Goal: Information Seeking & Learning: Learn about a topic

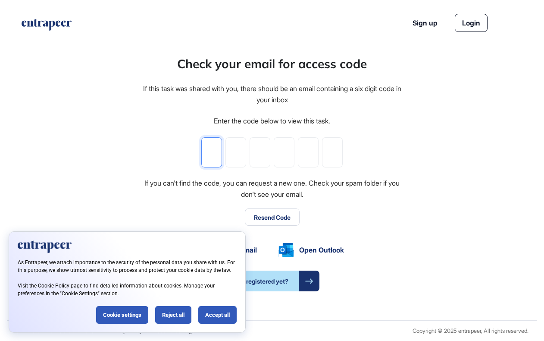
type input "*"
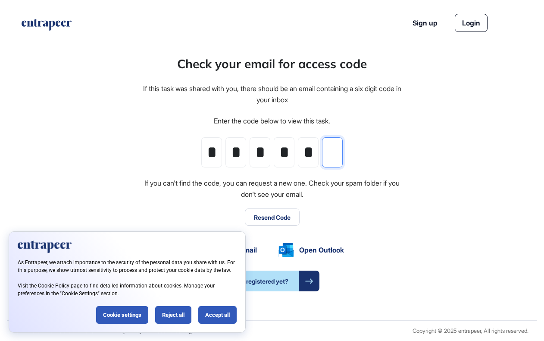
type input "*"
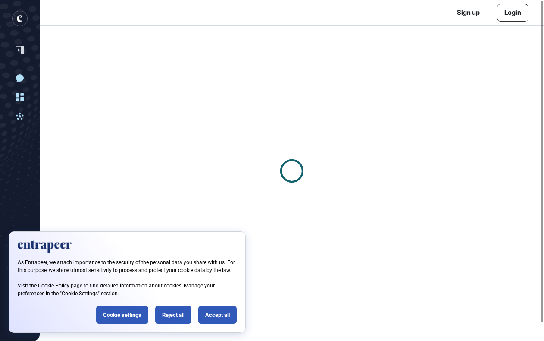
scroll to position [0, 0]
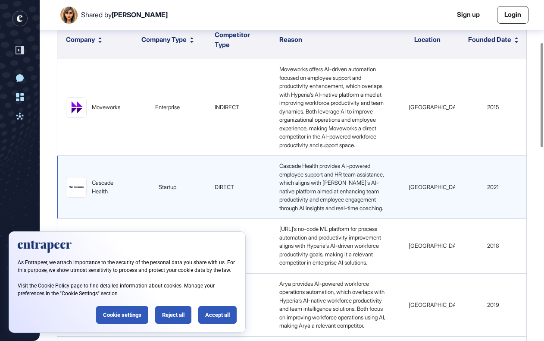
scroll to position [147, 0]
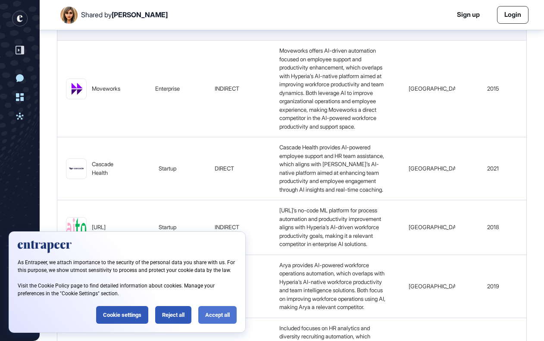
click at [219, 318] on div "Accept all" at bounding box center [217, 315] width 38 height 18
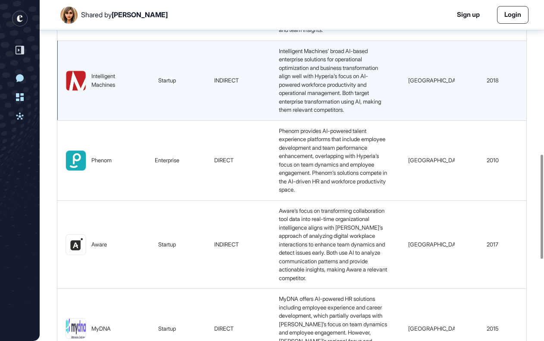
scroll to position [0, 2]
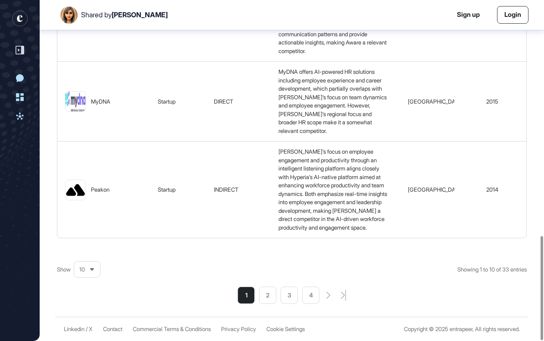
click at [267, 298] on li "2" at bounding box center [267, 294] width 17 height 17
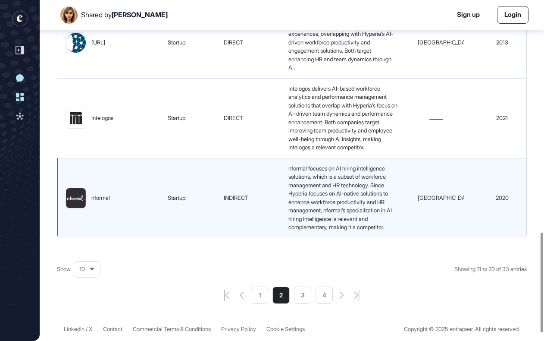
scroll to position [792, 0]
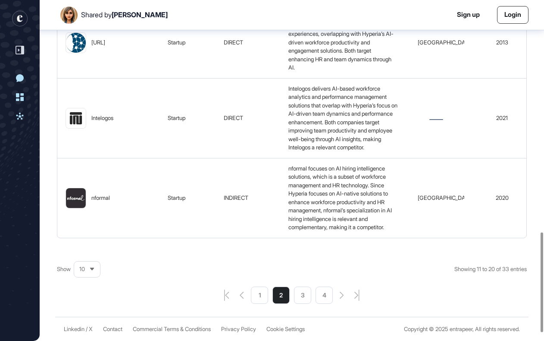
click at [305, 304] on div "Show 10 Showing 11 to 20 of 33 entries 1 2 3 4" at bounding box center [292, 278] width 470 height 52
click at [304, 304] on li "3" at bounding box center [302, 294] width 17 height 17
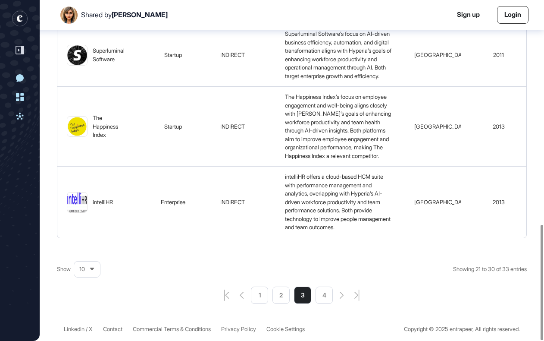
scroll to position [664, 0]
click at [326, 299] on li "4" at bounding box center [324, 294] width 17 height 17
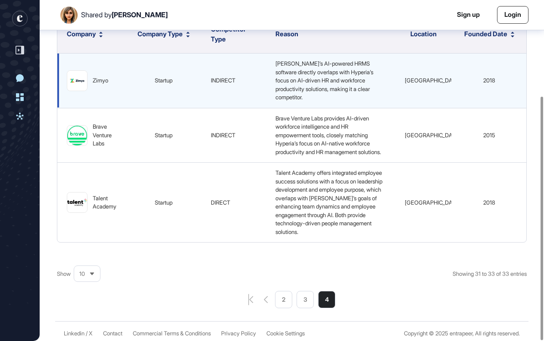
scroll to position [134, 0]
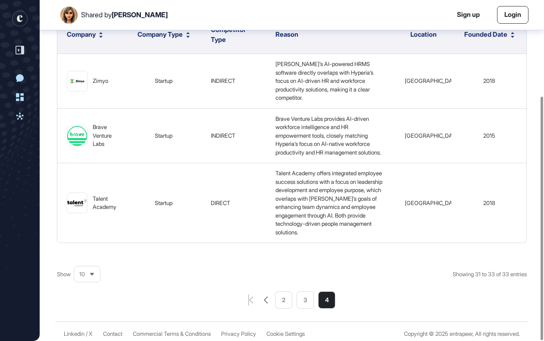
click at [264, 296] on icon "pagination-prev-button" at bounding box center [266, 299] width 4 height 7
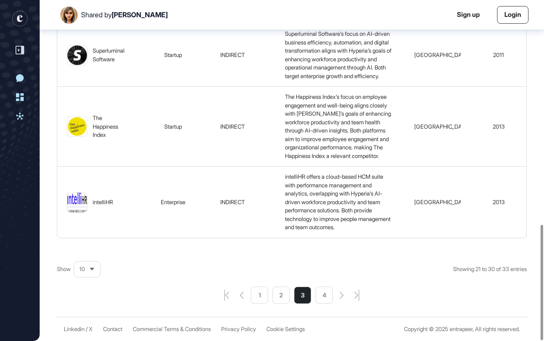
click at [294, 293] on li "1" at bounding box center [302, 294] width 17 height 17
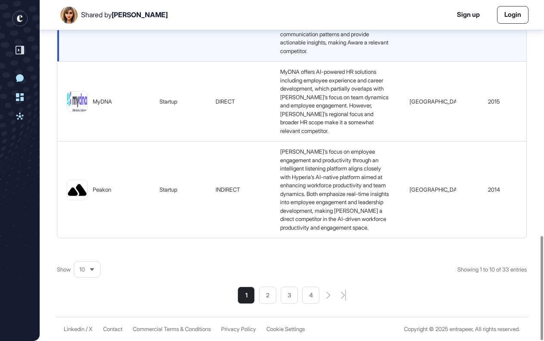
scroll to position [770, 0]
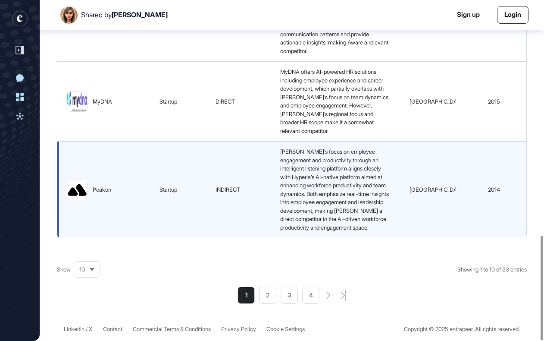
click at [356, 187] on span "[PERSON_NAME]’s focus on employee engagement and productivity through an intell…" at bounding box center [335, 189] width 110 height 83
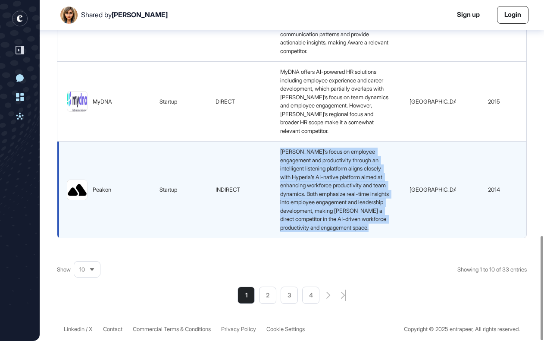
click at [356, 187] on span "[PERSON_NAME]’s focus on employee engagement and productivity through an intell…" at bounding box center [335, 189] width 110 height 83
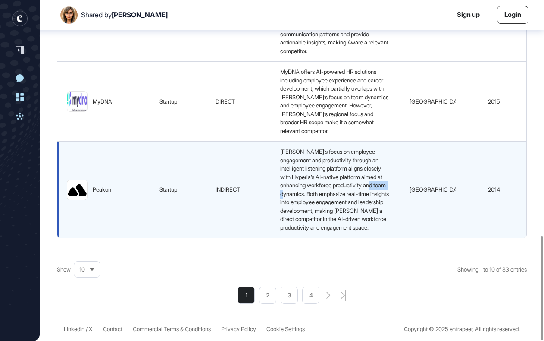
click at [356, 187] on span "[PERSON_NAME]’s focus on employee engagement and productivity through an intell…" at bounding box center [335, 189] width 110 height 83
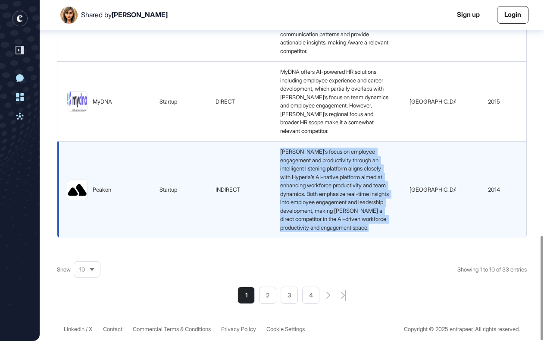
click at [356, 187] on span "[PERSON_NAME]’s focus on employee engagement and productivity through an intell…" at bounding box center [335, 189] width 110 height 83
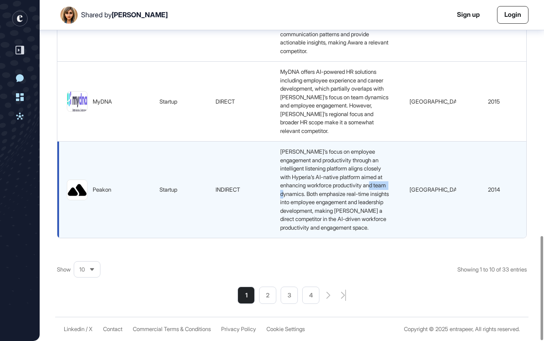
click at [356, 187] on span "[PERSON_NAME]’s focus on employee engagement and productivity through an intell…" at bounding box center [335, 189] width 110 height 83
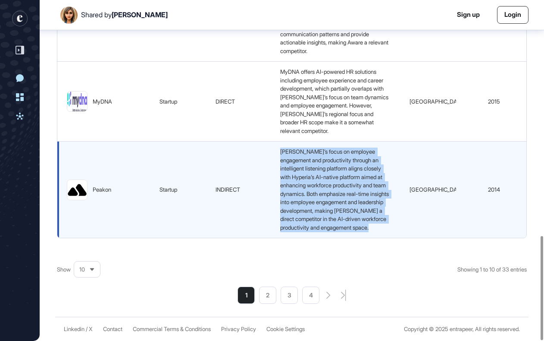
click at [356, 187] on span "[PERSON_NAME]’s focus on employee engagement and productivity through an intell…" at bounding box center [335, 189] width 110 height 83
click at [355, 187] on span "[PERSON_NAME]’s focus on employee engagement and productivity through an intell…" at bounding box center [335, 189] width 110 height 83
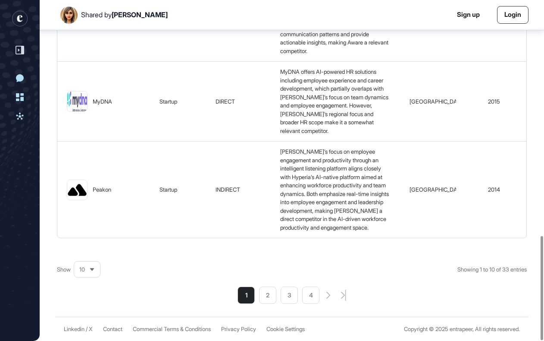
click at [268, 291] on li "2" at bounding box center [267, 294] width 17 height 17
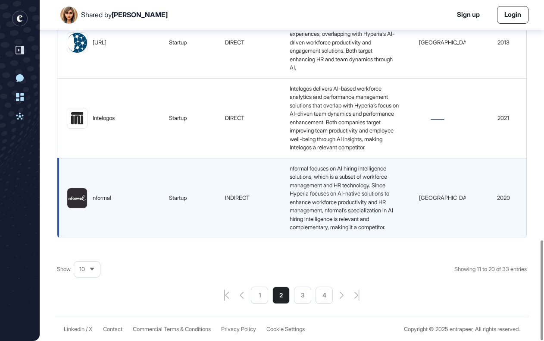
scroll to position [820, 0]
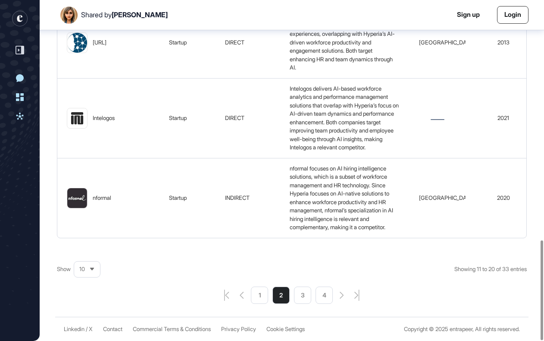
click at [294, 296] on li "1" at bounding box center [302, 294] width 17 height 17
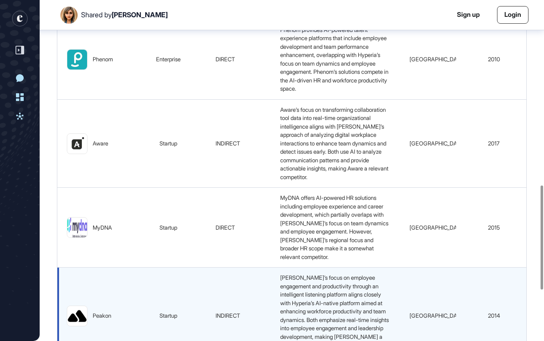
scroll to position [599, 0]
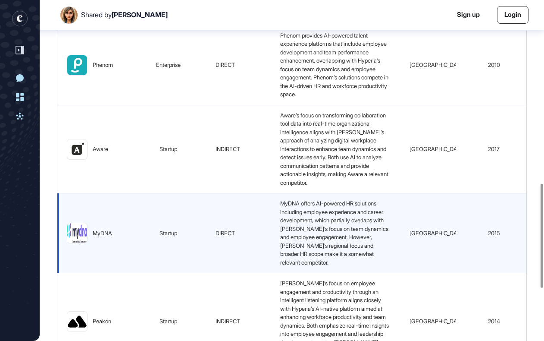
click at [304, 255] on span "MyDNA offers AI-powered HR solutions including employee experience and career d…" at bounding box center [335, 233] width 110 height 66
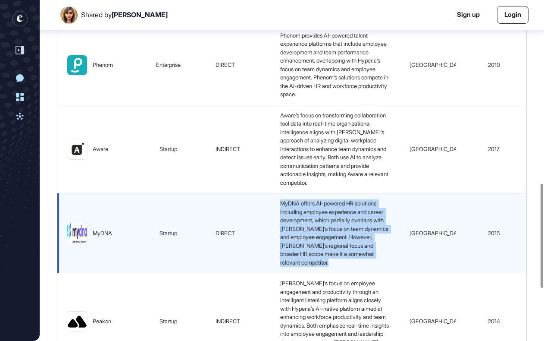
click at [304, 255] on span "MyDNA offers AI-powered HR solutions including employee experience and career d…" at bounding box center [335, 233] width 110 height 66
click at [308, 258] on span "MyDNA offers AI-powered HR solutions including employee experience and career d…" at bounding box center [335, 233] width 110 height 66
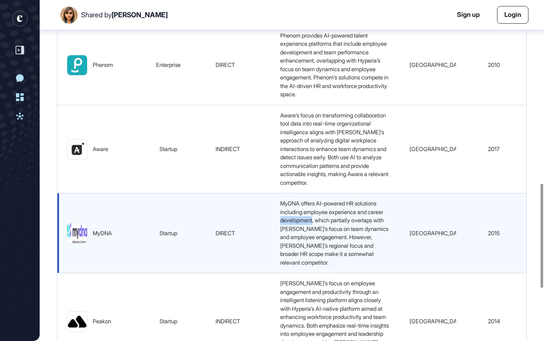
click at [308, 258] on span "MyDNA offers AI-powered HR solutions including employee experience and career d…" at bounding box center [335, 233] width 110 height 66
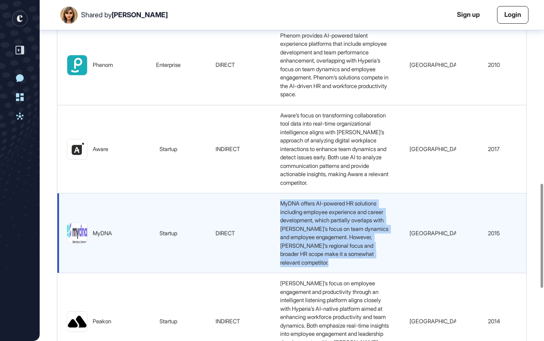
click at [308, 258] on span "MyDNA offers AI-powered HR solutions including employee experience and career d…" at bounding box center [335, 233] width 110 height 66
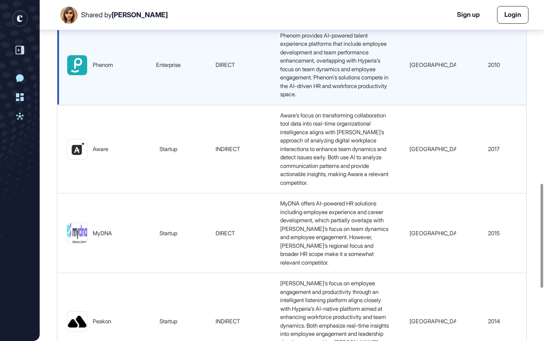
click at [320, 98] on span "Phenom provides AI-powered talent experience platforms that include employee de…" at bounding box center [335, 65] width 110 height 66
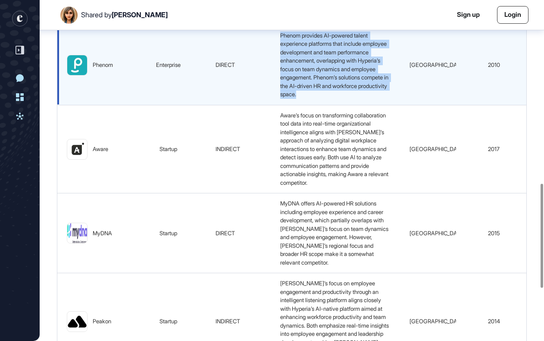
click at [320, 98] on span "Phenom provides AI-powered talent experience platforms that include employee de…" at bounding box center [335, 65] width 110 height 66
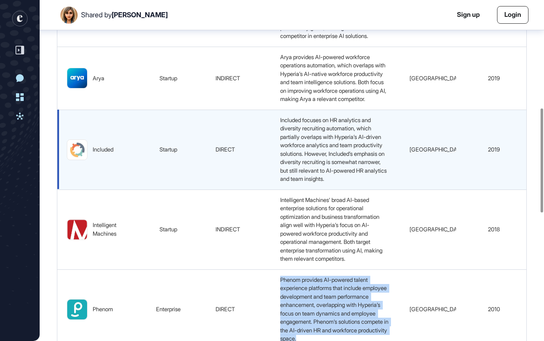
scroll to position [351, 0]
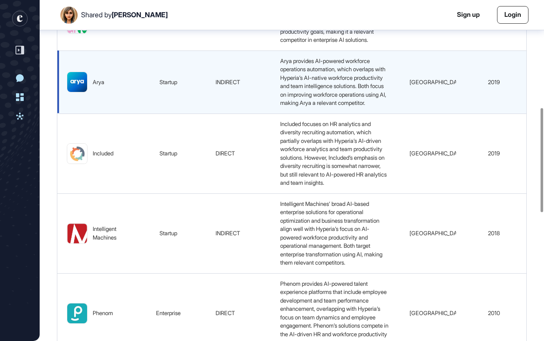
click at [320, 107] on span "Arya provides AI-powered workforce operations automation, which overlaps with H…" at bounding box center [333, 81] width 107 height 49
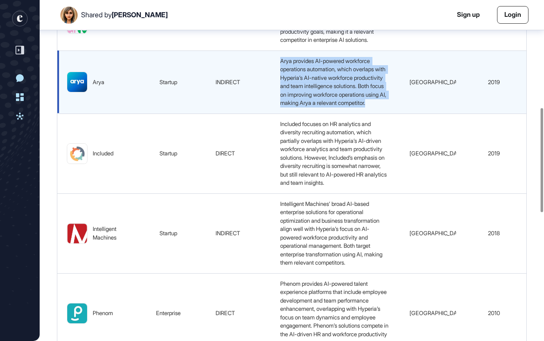
click at [320, 107] on span "Arya provides AI-powered workforce operations automation, which overlaps with H…" at bounding box center [333, 81] width 107 height 49
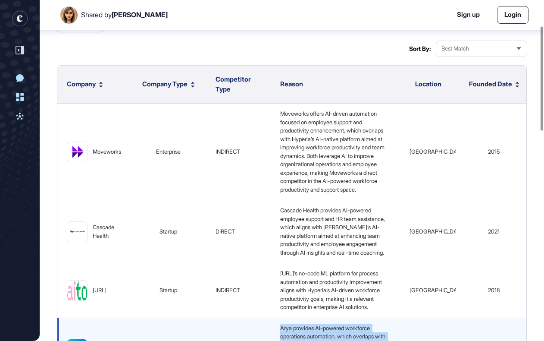
scroll to position [83, 0]
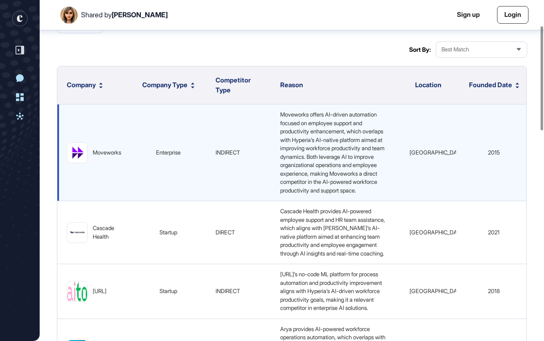
click at [310, 116] on span "Moveworks offers AI-driven automation focused on employee support and productiv…" at bounding box center [333, 152] width 106 height 83
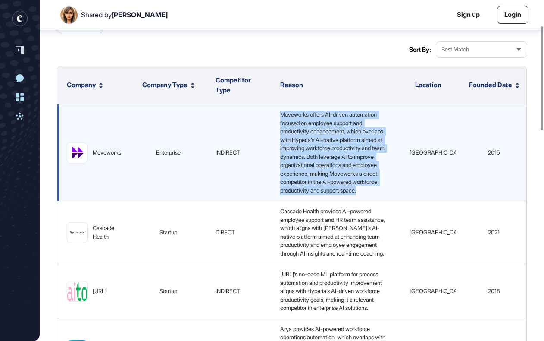
click at [310, 116] on span "Moveworks offers AI-driven automation focused on employee support and productiv…" at bounding box center [333, 152] width 106 height 83
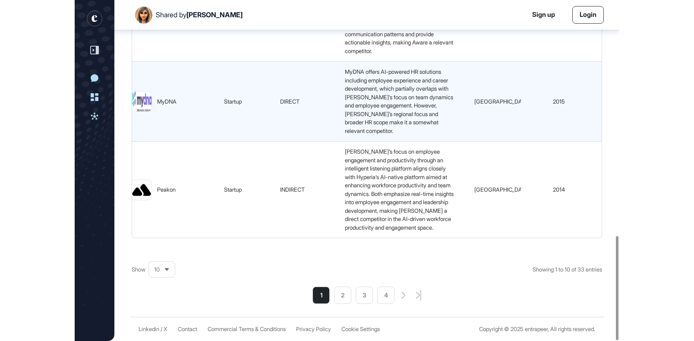
scroll to position [770, 0]
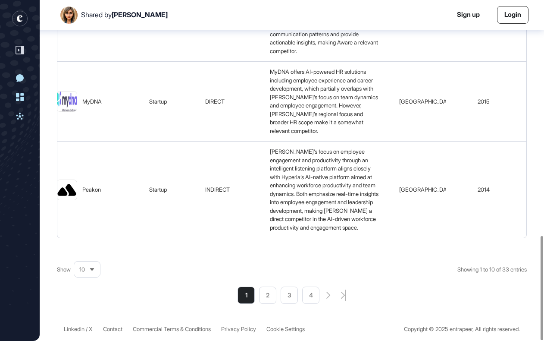
click at [6, 156] on div "New Conversation Dashboard Activities" at bounding box center [20, 170] width 40 height 341
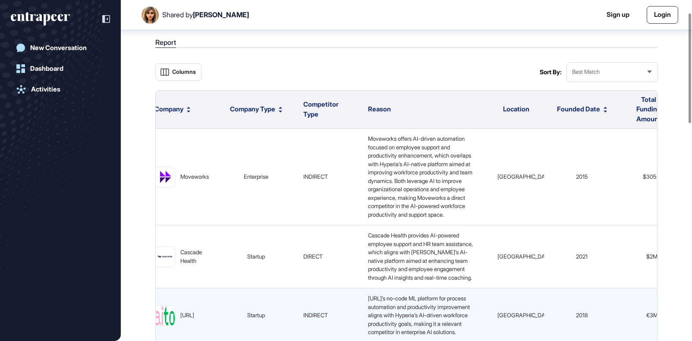
scroll to position [30, 0]
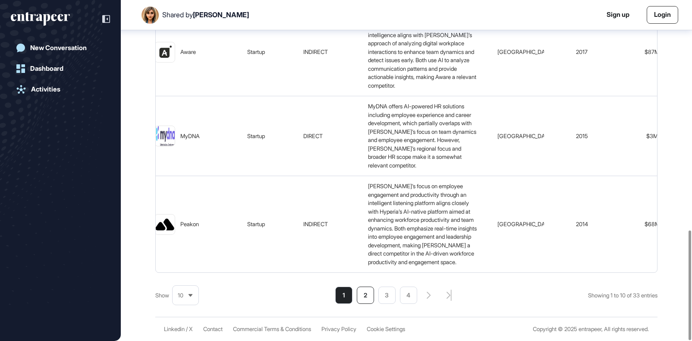
click at [366, 299] on li "2" at bounding box center [365, 294] width 17 height 17
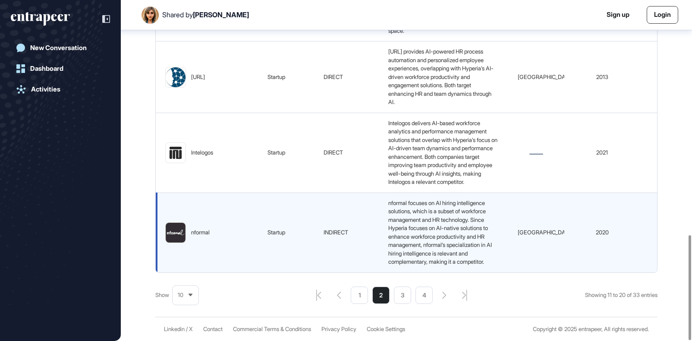
scroll to position [763, 0]
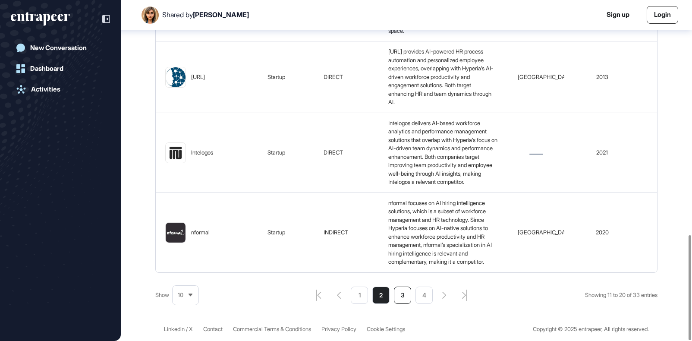
click at [399, 295] on li "3" at bounding box center [402, 294] width 17 height 17
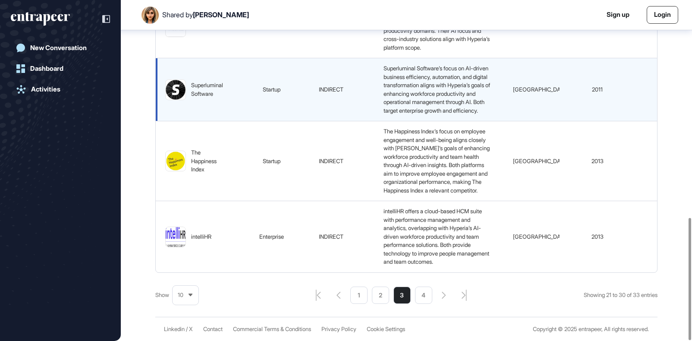
scroll to position [607, 0]
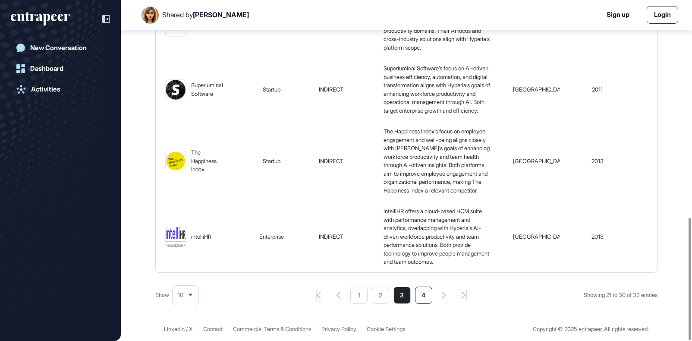
click at [427, 295] on li "4" at bounding box center [423, 294] width 17 height 17
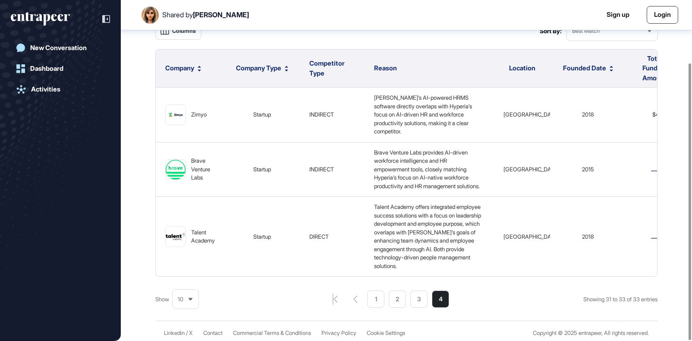
scroll to position [77, 0]
click at [410, 298] on li "1" at bounding box center [418, 299] width 17 height 17
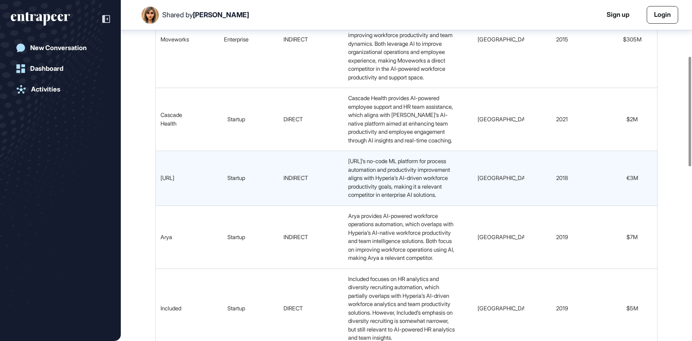
scroll to position [207, 0]
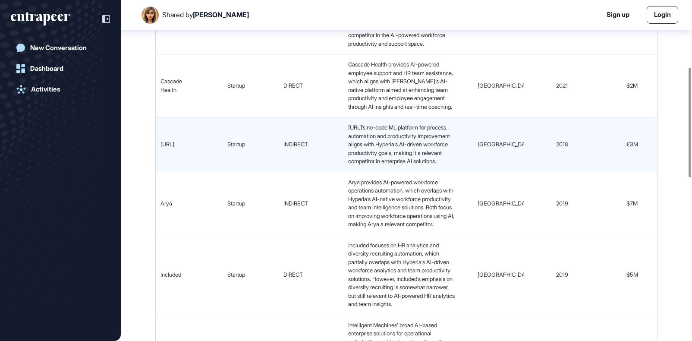
click at [544, 148] on span "2018" at bounding box center [562, 144] width 12 height 7
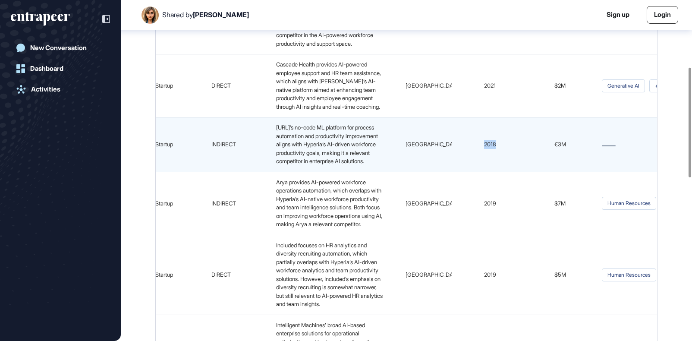
scroll to position [213, 0]
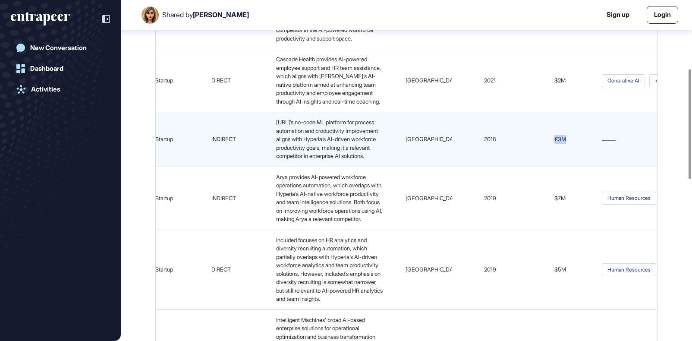
drag, startPoint x: 569, startPoint y: 158, endPoint x: 539, endPoint y: 148, distance: 31.8
click at [539, 148] on td "€3M" at bounding box center [560, 139] width 65 height 55
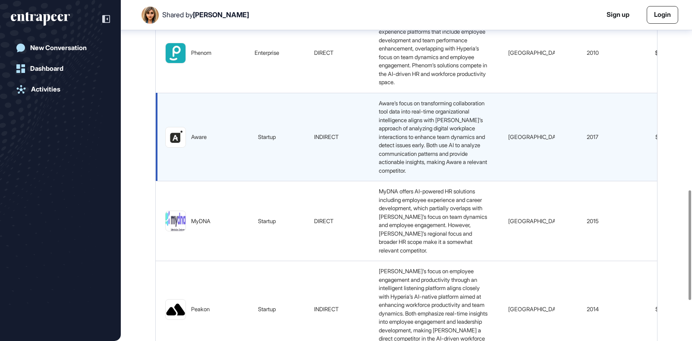
scroll to position [0, 0]
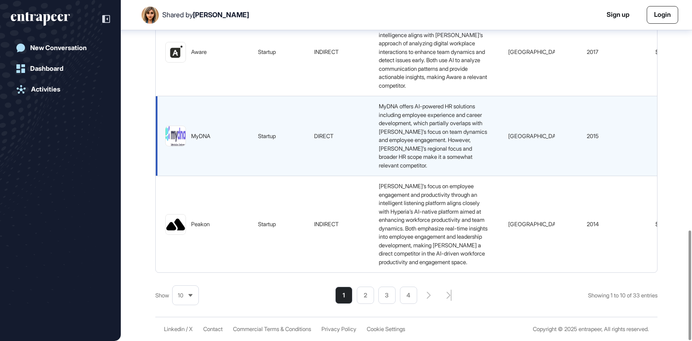
click at [431, 120] on span "MyDNA offers AI-powered HR solutions including employee experience and career d…" at bounding box center [434, 136] width 110 height 66
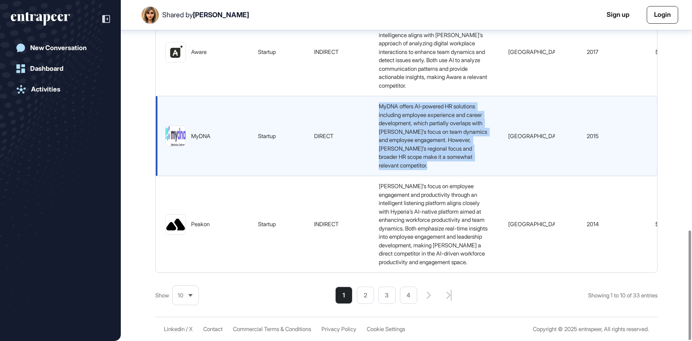
click at [431, 120] on span "MyDNA offers AI-powered HR solutions including employee experience and career d…" at bounding box center [434, 136] width 110 height 66
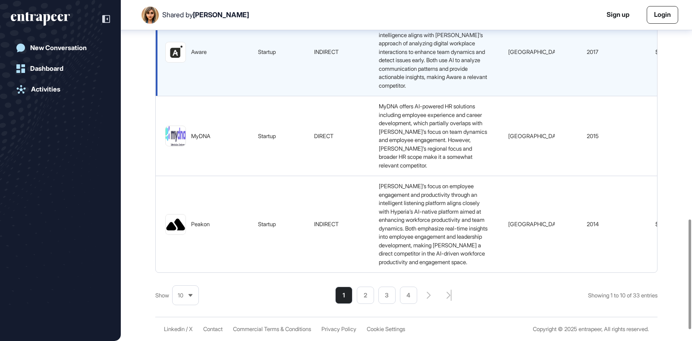
click at [438, 90] on div "Aware’s focus on transforming collaboration tool data into real-time organizati…" at bounding box center [433, 52] width 117 height 76
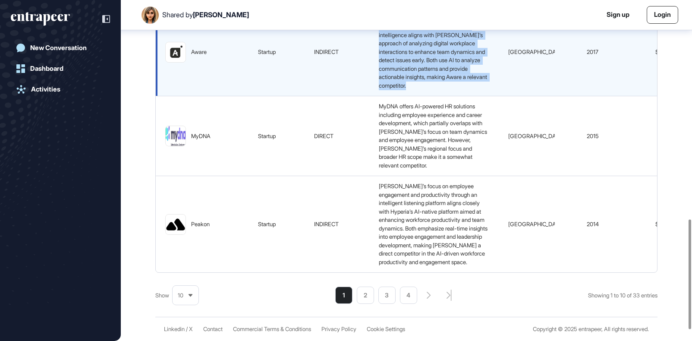
click at [438, 90] on div "Aware’s focus on transforming collaboration tool data into real-time organizati…" at bounding box center [433, 52] width 117 height 76
click at [432, 89] on span "Aware’s focus on transforming collaboration tool data into real-time organizati…" at bounding box center [434, 52] width 110 height 74
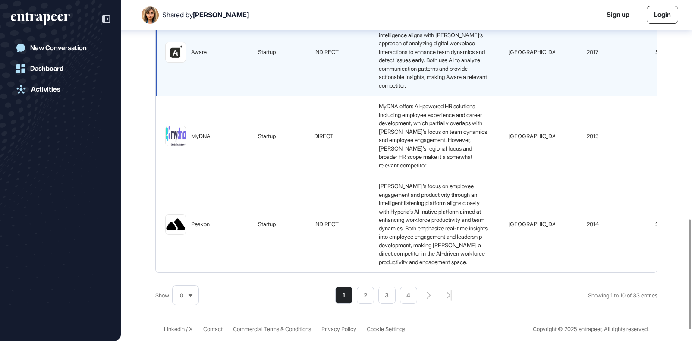
click at [432, 89] on span "Aware’s focus on transforming collaboration tool data into real-time organizati…" at bounding box center [434, 52] width 110 height 74
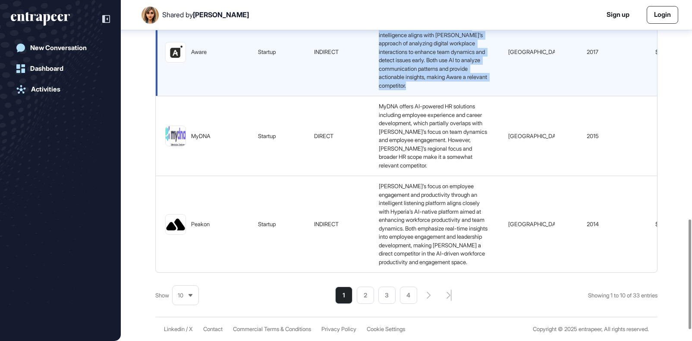
click at [432, 89] on span "Aware’s focus on transforming collaboration tool data into real-time organizati…" at bounding box center [434, 52] width 110 height 74
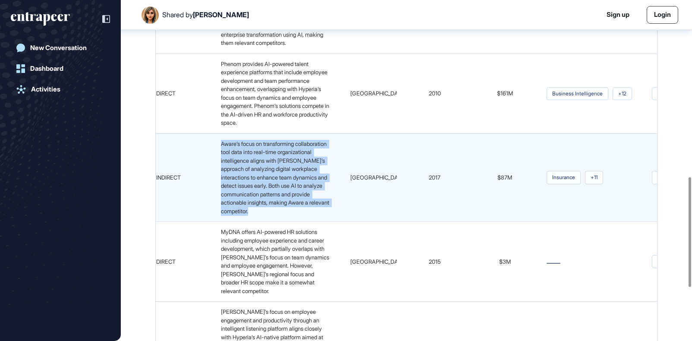
scroll to position [0, 159]
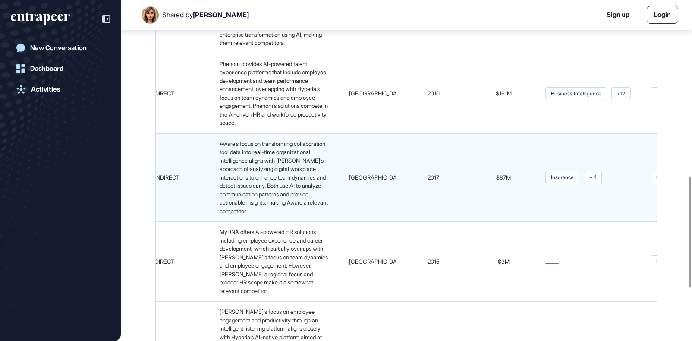
click at [506, 181] on span "$87M" at bounding box center [503, 177] width 15 height 7
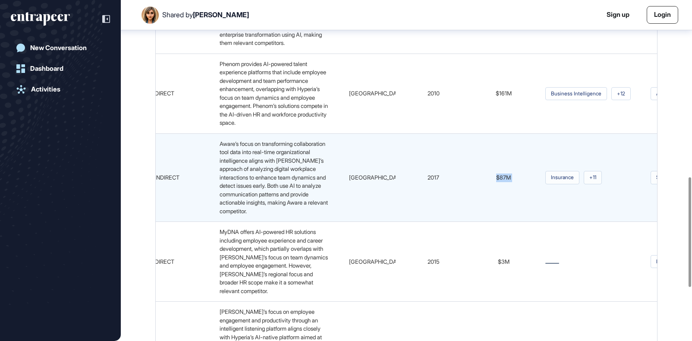
click at [506, 181] on span "$87M" at bounding box center [503, 177] width 15 height 7
click at [508, 181] on span "$87M" at bounding box center [503, 177] width 15 height 7
click at [501, 218] on td "$87M" at bounding box center [503, 177] width 65 height 88
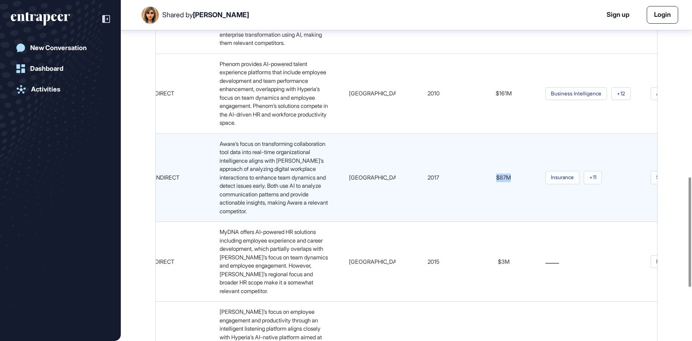
drag, startPoint x: 498, startPoint y: 211, endPoint x: 518, endPoint y: 213, distance: 20.0
click at [518, 182] on div "$87M" at bounding box center [503, 177] width 53 height 9
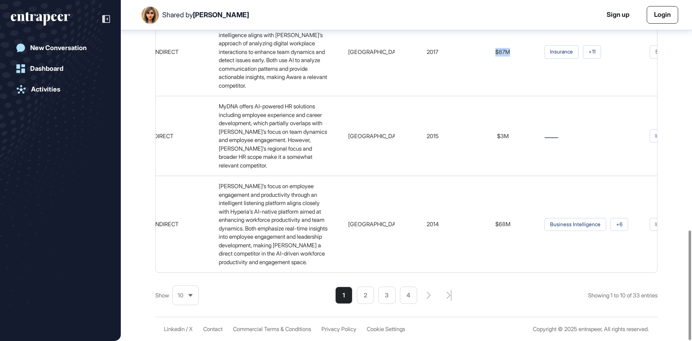
scroll to position [714, 0]
click at [367, 292] on li "2" at bounding box center [365, 294] width 17 height 17
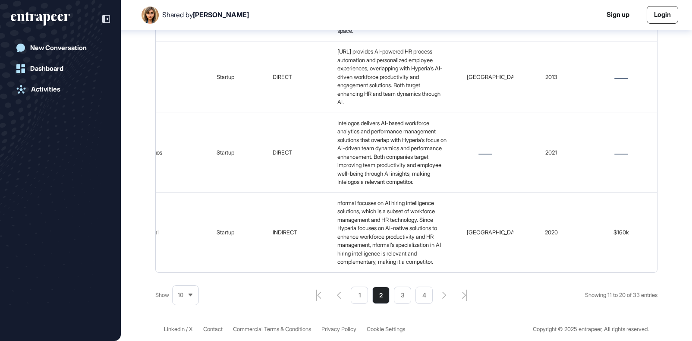
scroll to position [763, 0]
click at [402, 296] on li "3" at bounding box center [402, 294] width 17 height 17
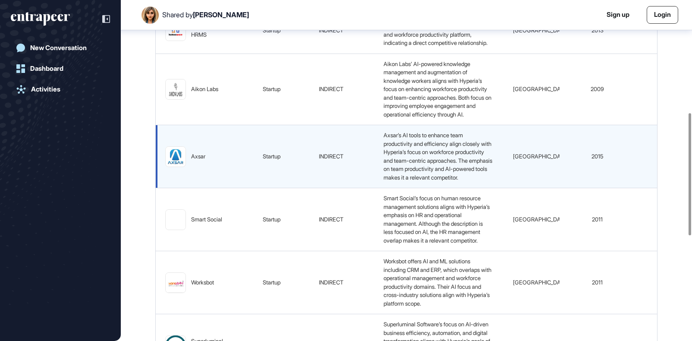
scroll to position [315, 0]
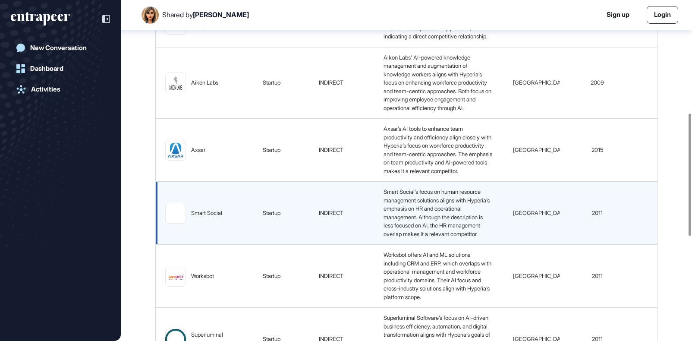
click at [432, 237] on span "Smart Social’s focus on human resource management solutions aligns with Hyperia…" at bounding box center [436, 212] width 107 height 49
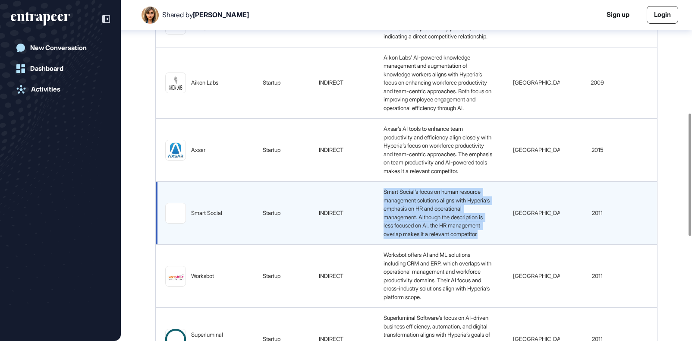
click at [432, 237] on span "Smart Social’s focus on human resource management solutions aligns with Hyperia…" at bounding box center [436, 212] width 107 height 49
click at [425, 237] on span "Smart Social’s focus on human resource management solutions aligns with Hyperia…" at bounding box center [436, 212] width 107 height 49
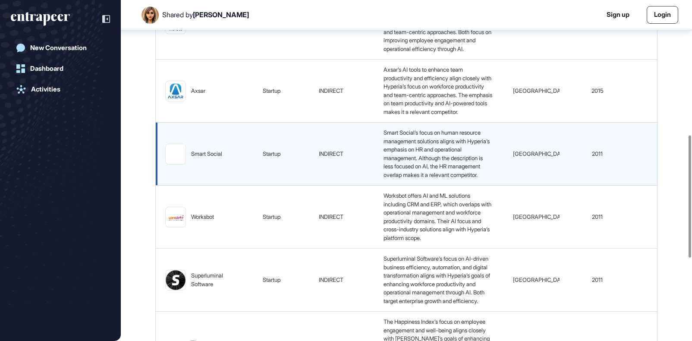
scroll to position [376, 0]
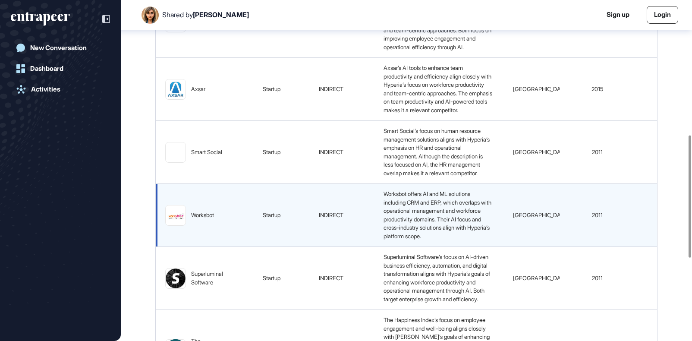
click at [433, 247] on td "Worksbot offers AI and ML solutions including CRM and ERP, which overlaps with …" at bounding box center [438, 215] width 129 height 63
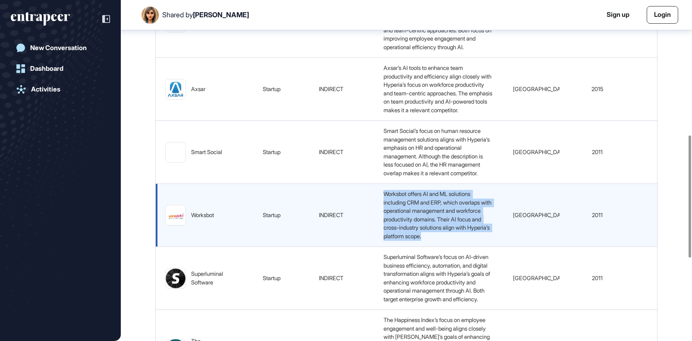
click at [433, 247] on td "Worksbot offers AI and ML solutions including CRM and ERP, which overlaps with …" at bounding box center [438, 215] width 129 height 63
click at [431, 239] on span "Worksbot offers AI and ML solutions including CRM and ERP, which overlaps with …" at bounding box center [437, 214] width 109 height 49
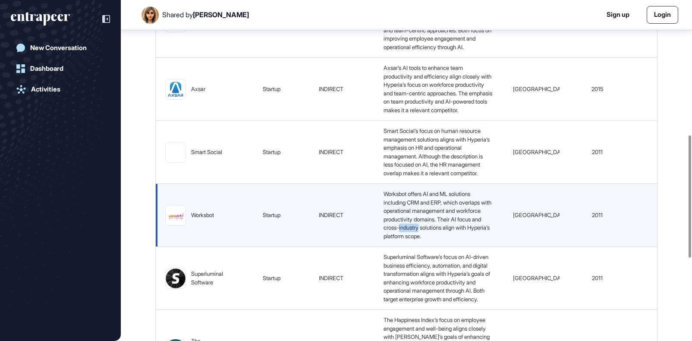
click at [431, 239] on span "Worksbot offers AI and ML solutions including CRM and ERP, which overlaps with …" at bounding box center [437, 214] width 109 height 49
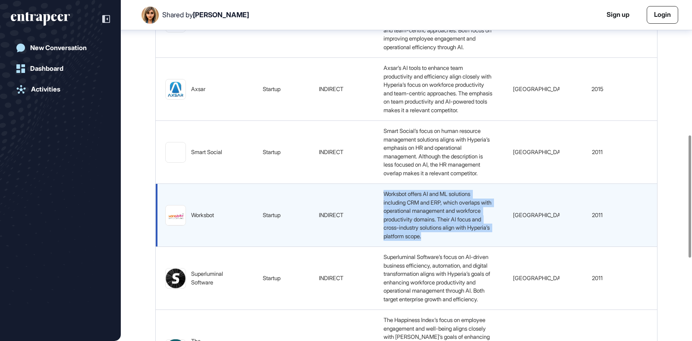
click at [431, 239] on span "Worksbot offers AI and ML solutions including CRM and ERP, which overlaps with …" at bounding box center [437, 214] width 109 height 49
click at [435, 239] on span "Worksbot offers AI and ML solutions including CRM and ERP, which overlaps with …" at bounding box center [437, 214] width 109 height 49
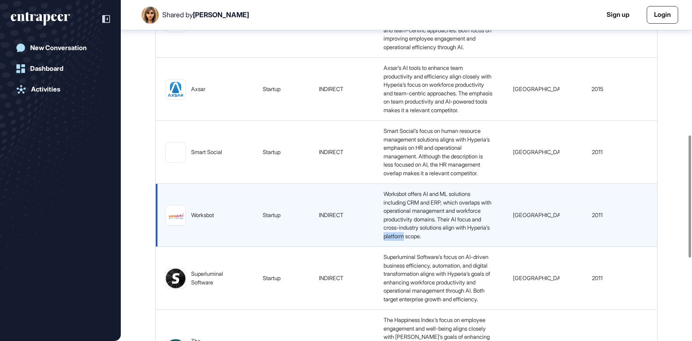
click at [435, 239] on span "Worksbot offers AI and ML solutions including CRM and ERP, which overlaps with …" at bounding box center [437, 214] width 109 height 49
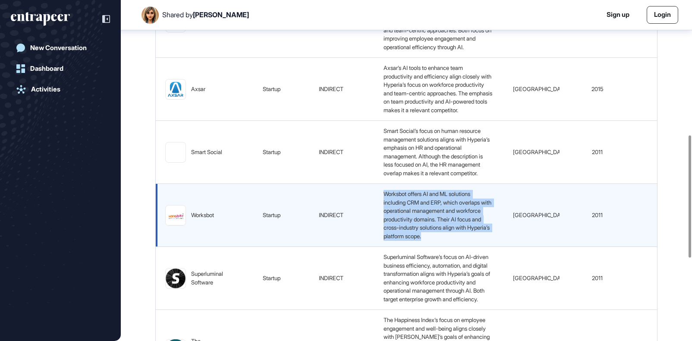
click at [435, 239] on span "Worksbot offers AI and ML solutions including CRM and ERP, which overlaps with …" at bounding box center [437, 214] width 109 height 49
click at [437, 239] on span "Worksbot offers AI and ML solutions including CRM and ERP, which overlaps with …" at bounding box center [437, 214] width 109 height 49
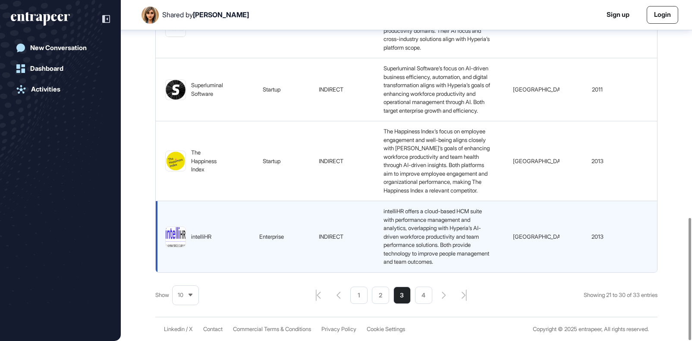
scroll to position [607, 0]
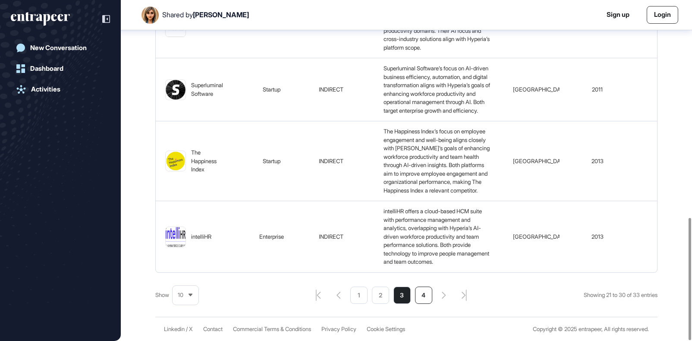
click at [416, 295] on li "4" at bounding box center [423, 294] width 17 height 17
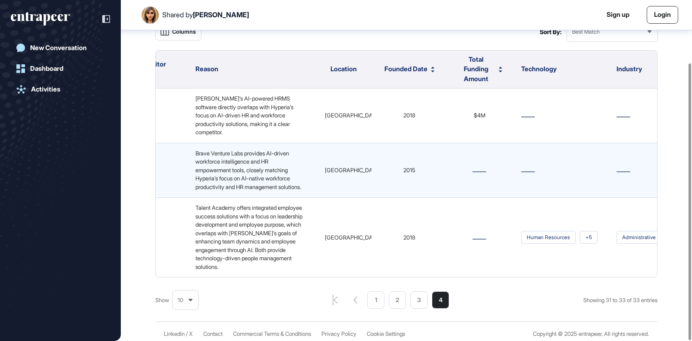
scroll to position [0, 178]
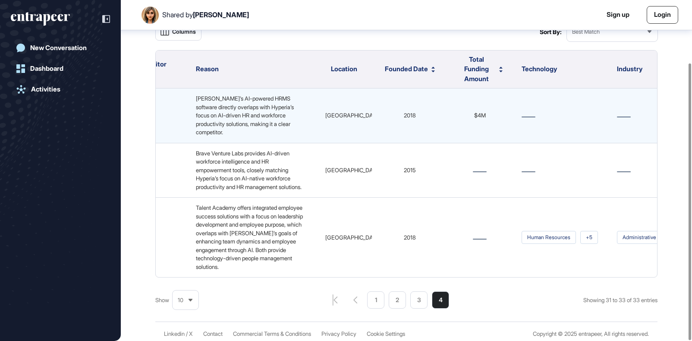
click at [233, 109] on div "[PERSON_NAME]’s AI-powered HRMS software directly overlaps with Hyperia’s focus…" at bounding box center [250, 115] width 117 height 42
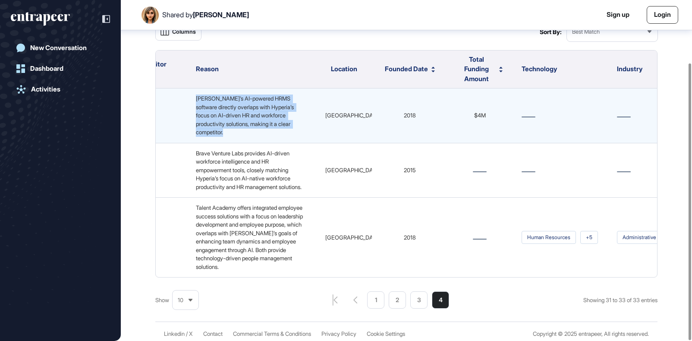
click at [233, 109] on div "[PERSON_NAME]’s AI-powered HRMS software directly overlaps with Hyperia’s focus…" at bounding box center [250, 115] width 117 height 42
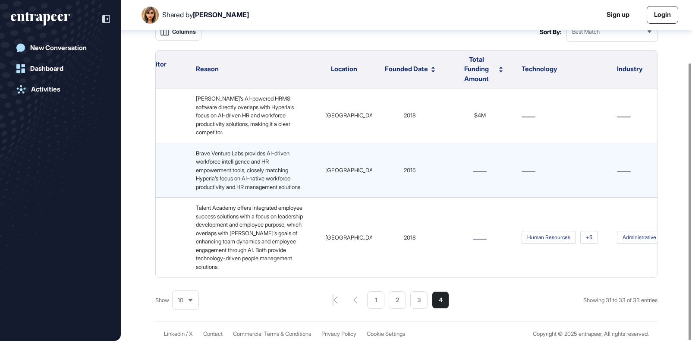
click at [240, 180] on div "Brave Venture Labs provides AI-driven workforce intelligence and HR empowerment…" at bounding box center [250, 170] width 117 height 42
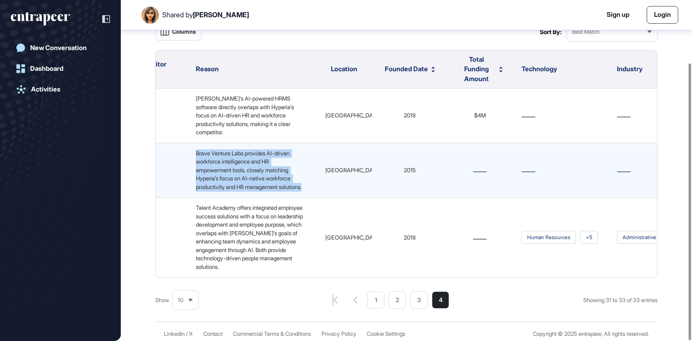
click at [240, 180] on div "Brave Venture Labs provides AI-driven workforce intelligence and HR empowerment…" at bounding box center [250, 170] width 117 height 42
click at [246, 170] on span "Brave Venture Labs provides AI-driven workforce intelligence and HR empowerment…" at bounding box center [249, 170] width 106 height 41
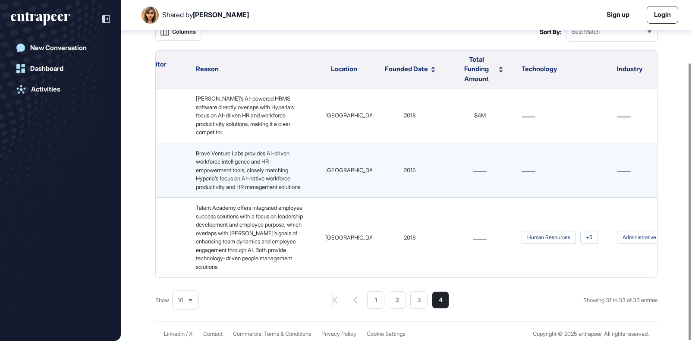
click at [246, 170] on span "Brave Venture Labs provides AI-driven workforce intelligence and HR empowerment…" at bounding box center [249, 170] width 106 height 41
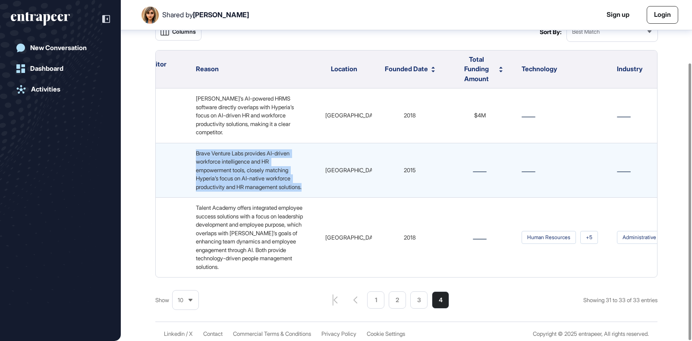
click at [255, 169] on span "Brave Venture Labs provides AI-driven workforce intelligence and HR empowerment…" at bounding box center [249, 170] width 106 height 41
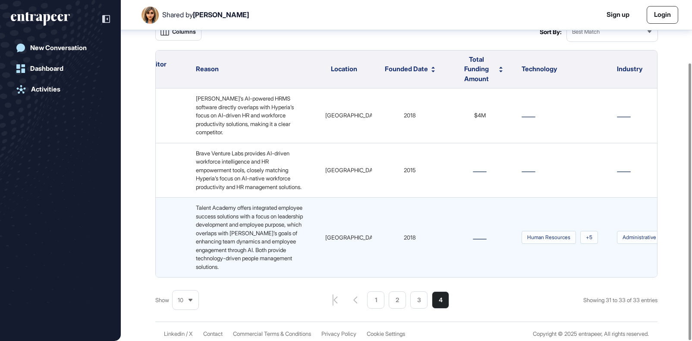
click at [243, 217] on span "Talent Academy offers integrated employee success solutions with a focus on lea…" at bounding box center [250, 237] width 108 height 66
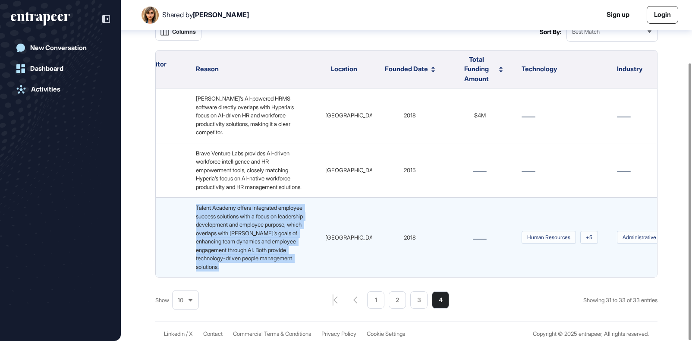
click at [243, 217] on span "Talent Academy offers integrated employee success solutions with a focus on lea…" at bounding box center [250, 237] width 108 height 66
click at [248, 213] on span "Talent Academy offers integrated employee success solutions with a focus on lea…" at bounding box center [250, 237] width 108 height 66
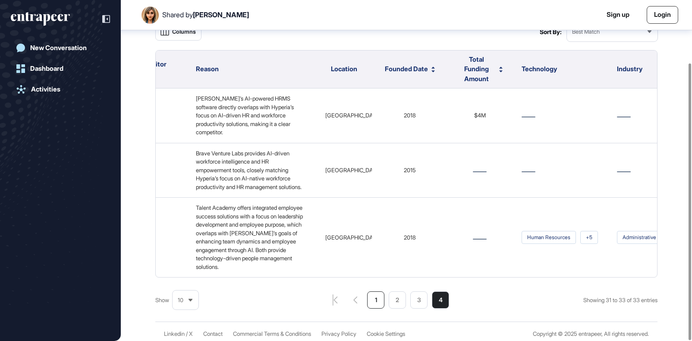
click at [410, 295] on li "1" at bounding box center [418, 299] width 17 height 17
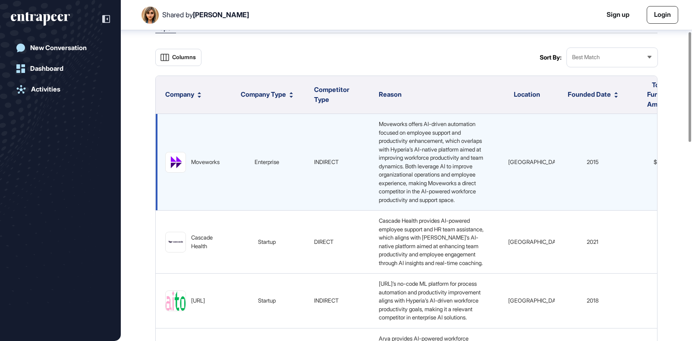
scroll to position [98, 0]
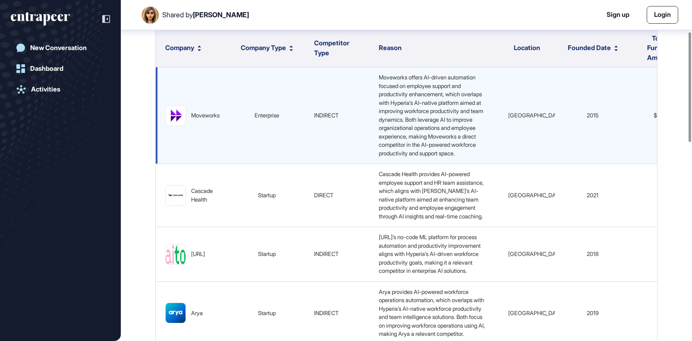
click at [423, 106] on span "Moveworks offers AI-driven automation focused on employee support and productiv…" at bounding box center [432, 115] width 106 height 83
click at [388, 75] on span "Moveworks offers AI-driven automation focused on employee support and productiv…" at bounding box center [432, 115] width 106 height 83
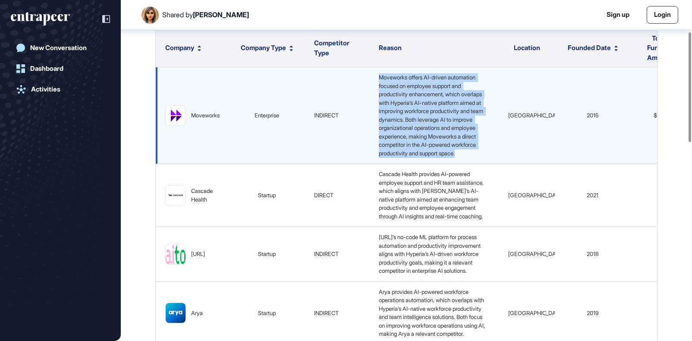
click at [388, 75] on span "Moveworks offers AI-driven automation focused on employee support and productiv…" at bounding box center [432, 115] width 106 height 83
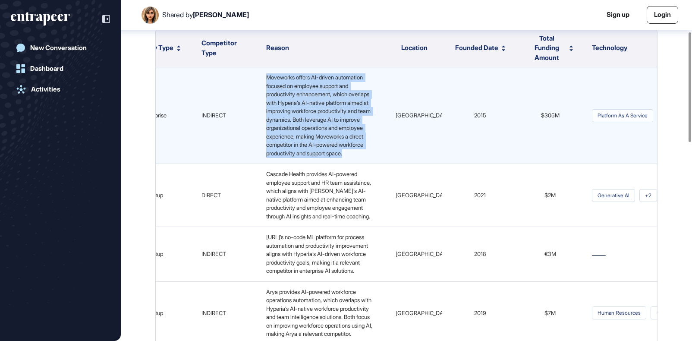
scroll to position [0, 148]
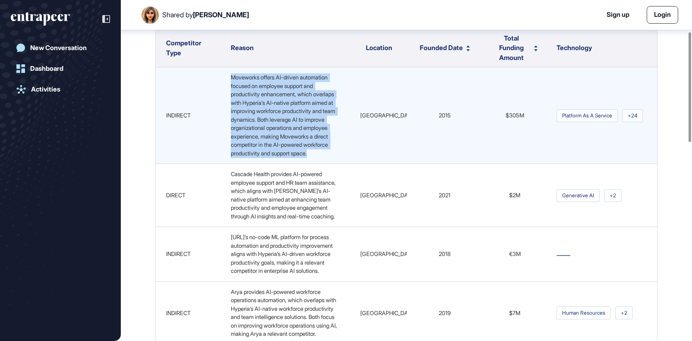
click at [287, 129] on div "Moveworks offers AI-driven automation focused on employee support and productiv…" at bounding box center [285, 115] width 117 height 84
click at [306, 123] on span "Moveworks offers AI-driven automation focused on employee support and productiv…" at bounding box center [284, 115] width 106 height 83
drag, startPoint x: 318, startPoint y: 159, endPoint x: 230, endPoint y: 76, distance: 120.8
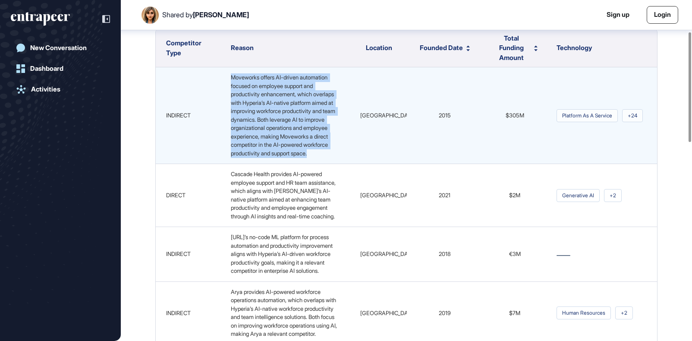
click at [230, 76] on div "Moveworks offers AI-driven automation focused on employee support and productiv…" at bounding box center [285, 115] width 117 height 84
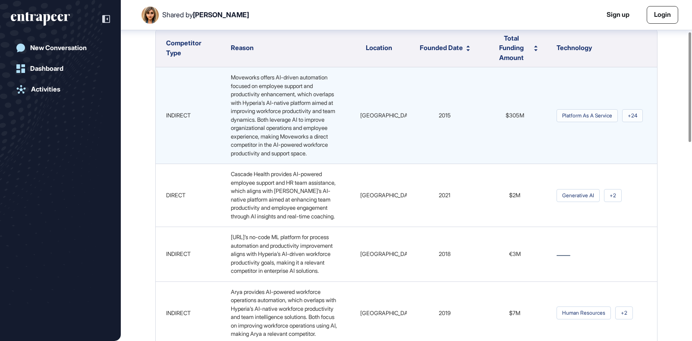
click at [515, 117] on span "$305M" at bounding box center [515, 115] width 19 height 7
click at [514, 117] on span "$305M" at bounding box center [515, 115] width 19 height 7
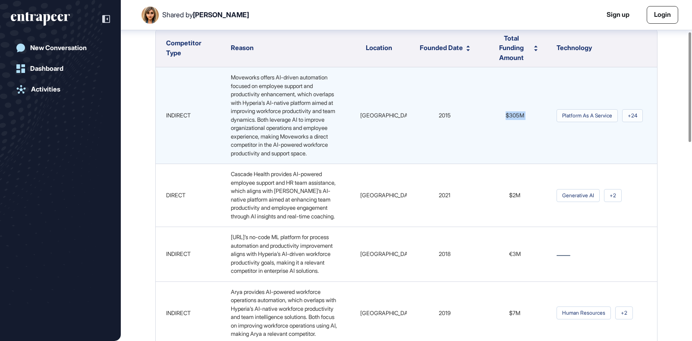
click at [514, 117] on span "$305M" at bounding box center [515, 115] width 19 height 7
click at [508, 119] on span "$305M" at bounding box center [515, 115] width 19 height 7
drag, startPoint x: 508, startPoint y: 119, endPoint x: 532, endPoint y: 115, distance: 24.0
click at [532, 115] on div "$305M" at bounding box center [514, 115] width 53 height 9
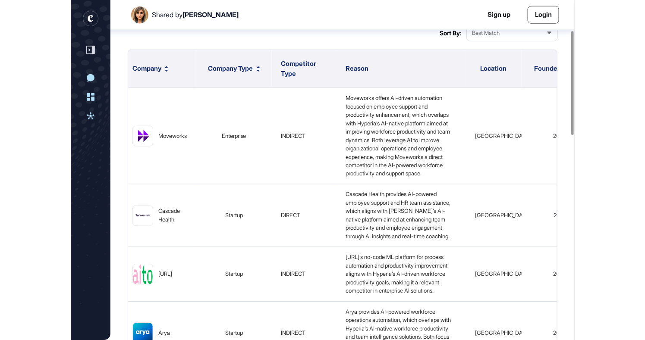
scroll to position [0, 6]
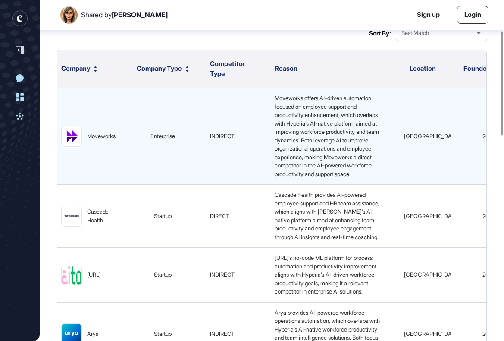
click at [294, 129] on span "Moveworks offers AI-driven automation focused on employee support and productiv…" at bounding box center [328, 135] width 106 height 83
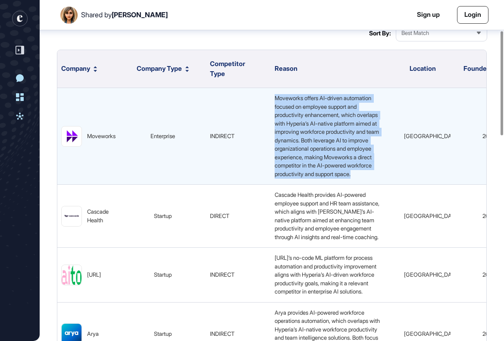
click at [294, 129] on span "Moveworks offers AI-driven automation focused on employee support and productiv…" at bounding box center [328, 135] width 106 height 83
click at [296, 157] on span "Moveworks offers AI-driven automation focused on employee support and productiv…" at bounding box center [328, 135] width 106 height 83
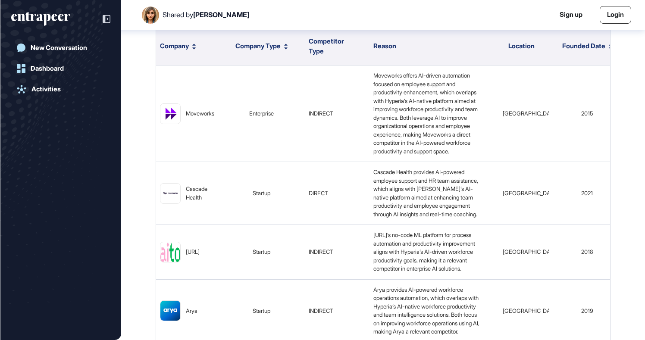
scroll to position [340, 645]
